Goal: Transaction & Acquisition: Purchase product/service

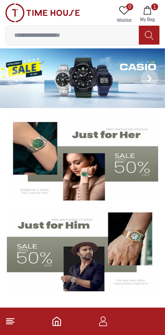
click at [112, 79] on img at bounding box center [82, 78] width 165 height 60
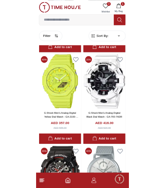
scroll to position [2029, 0]
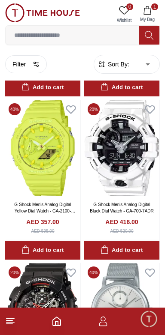
click at [68, 37] on input at bounding box center [72, 35] width 133 height 17
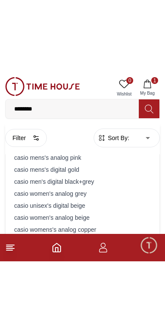
scroll to position [1677, 0]
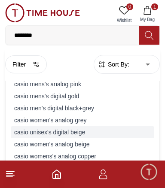
type input "********"
click at [65, 126] on div "casio unisex's digital beige" at bounding box center [82, 132] width 143 height 12
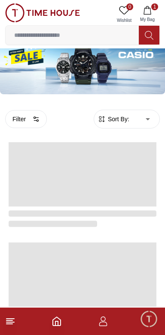
scroll to position [1495, 0]
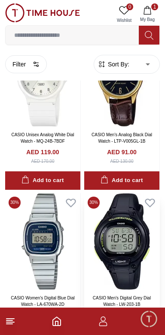
scroll to position [1447, 0]
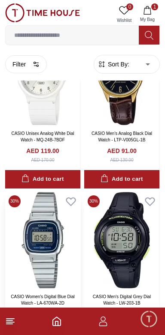
click at [49, 236] on img at bounding box center [42, 240] width 75 height 97
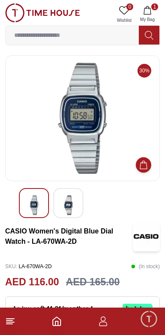
click at [76, 205] on div at bounding box center [68, 203] width 30 height 30
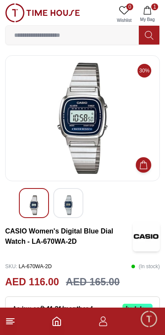
click at [38, 199] on img at bounding box center [33, 206] width 15 height 20
click at [30, 201] on img at bounding box center [33, 206] width 15 height 20
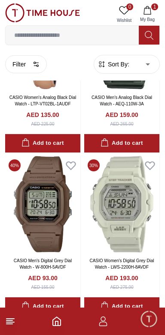
scroll to position [2300, 0]
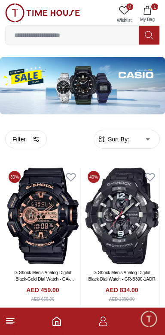
click at [145, 15] on button "1 My Bag" at bounding box center [147, 14] width 25 height 22
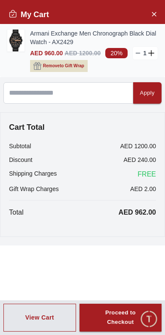
click at [15, 39] on img at bounding box center [15, 41] width 17 height 22
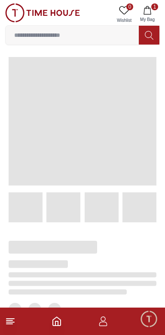
click at [92, 36] on input at bounding box center [72, 35] width 133 height 17
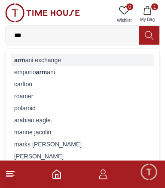
type input "***"
click at [66, 55] on div "arm ani exchange" at bounding box center [82, 60] width 143 height 12
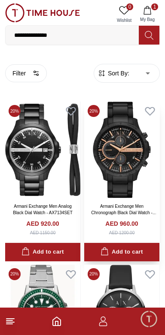
click at [136, 197] on img at bounding box center [121, 150] width 75 height 97
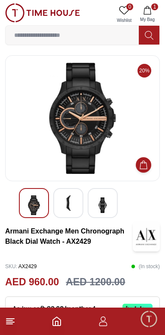
click at [72, 198] on img at bounding box center [67, 203] width 15 height 15
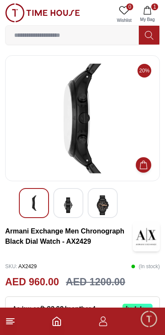
click at [101, 211] on img at bounding box center [102, 206] width 15 height 20
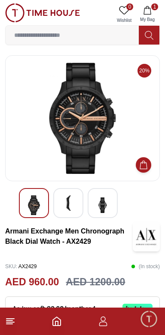
click at [35, 191] on div at bounding box center [34, 203] width 30 height 30
click at [153, 15] on button "1 My Bag" at bounding box center [147, 14] width 25 height 22
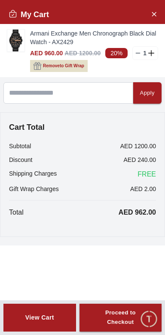
click at [51, 322] on div "View Cart" at bounding box center [39, 318] width 29 height 9
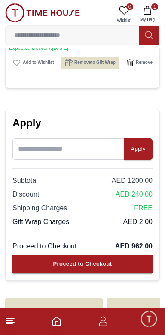
scroll to position [145, 0]
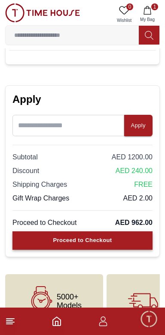
click at [111, 232] on button "Proceed to Checkout" at bounding box center [82, 241] width 140 height 18
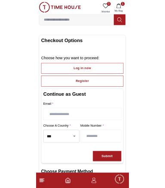
scroll to position [0, 0]
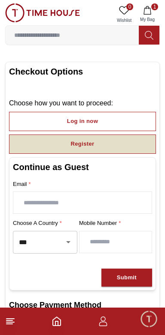
click at [97, 140] on button "Register" at bounding box center [82, 144] width 147 height 19
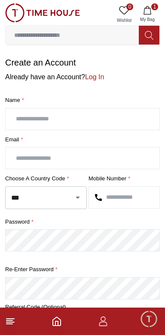
click at [75, 117] on input "text" at bounding box center [83, 119] width 154 height 21
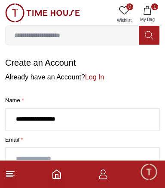
type input "**********"
click at [52, 151] on input "text" at bounding box center [83, 158] width 154 height 21
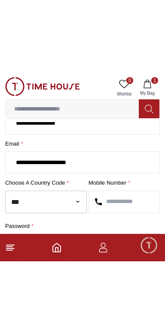
scroll to position [79, 0]
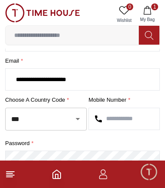
click at [65, 117] on div at bounding box center [71, 119] width 22 height 12
type input "**********"
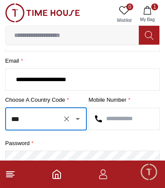
click at [127, 114] on input "text" at bounding box center [124, 118] width 70 height 21
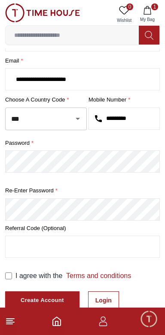
type input "*********"
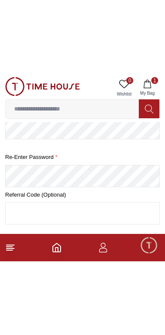
scroll to position [141, 0]
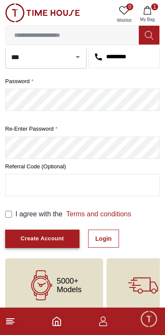
click at [56, 234] on div "Create Account" at bounding box center [42, 239] width 43 height 10
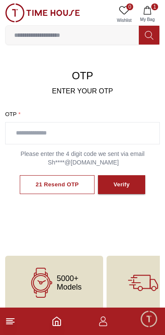
scroll to position [33, 0]
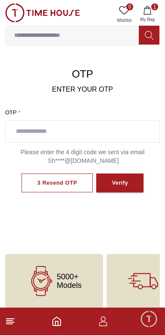
click at [50, 124] on input "text" at bounding box center [83, 131] width 154 height 21
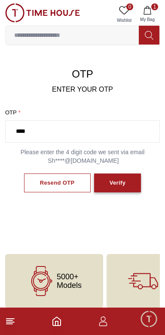
type input "****"
click at [119, 178] on div "Verify" at bounding box center [117, 183] width 16 height 10
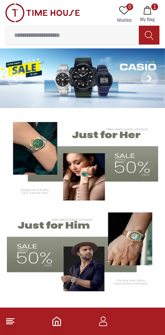
click at [150, 14] on icon "button" at bounding box center [147, 10] width 9 height 9
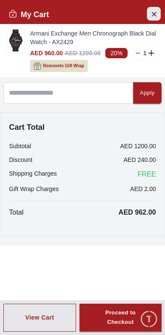
click at [152, 13] on icon "Close Account" at bounding box center [153, 14] width 7 height 11
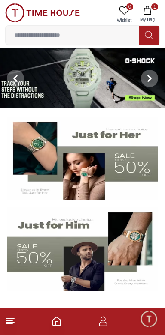
click at [147, 12] on icon "button" at bounding box center [147, 10] width 9 height 9
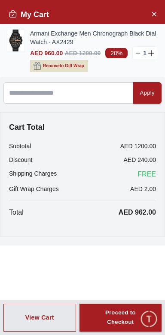
click at [138, 53] on line at bounding box center [138, 53] width 4 height 0
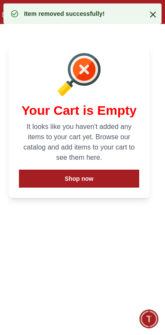
click at [152, 14] on icon at bounding box center [153, 15] width 6 height 6
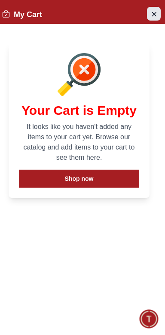
click at [157, 18] on icon "Close Account" at bounding box center [153, 14] width 7 height 11
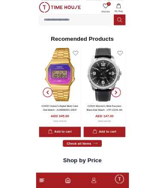
scroll to position [835, 0]
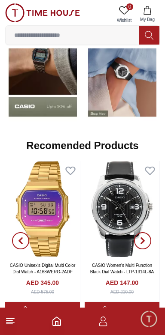
click at [68, 36] on input at bounding box center [72, 35] width 133 height 17
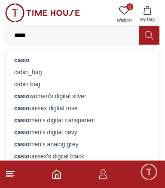
scroll to position [949, 0]
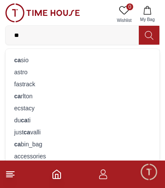
type input "*"
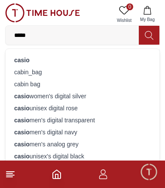
type input "*****"
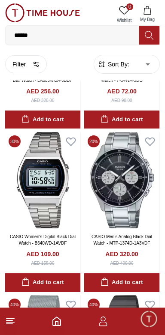
scroll to position [1277, 0]
click at [128, 235] on link "CASIO Men's Analog Black Dial Watch - MTP-1374D-1A3VDF" at bounding box center [121, 240] width 60 height 11
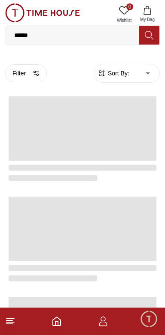
scroll to position [1277, 0]
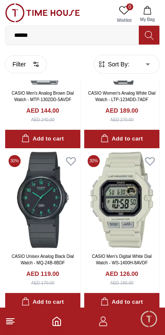
scroll to position [1745, 0]
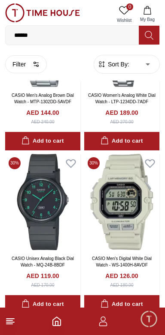
click at [101, 324] on icon "button" at bounding box center [103, 322] width 10 height 10
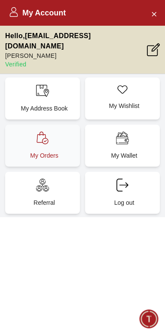
click at [48, 151] on p "My Orders" at bounding box center [44, 155] width 64 height 9
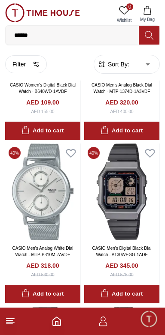
scroll to position [1430, 0]
